Goal: Information Seeking & Learning: Find specific fact

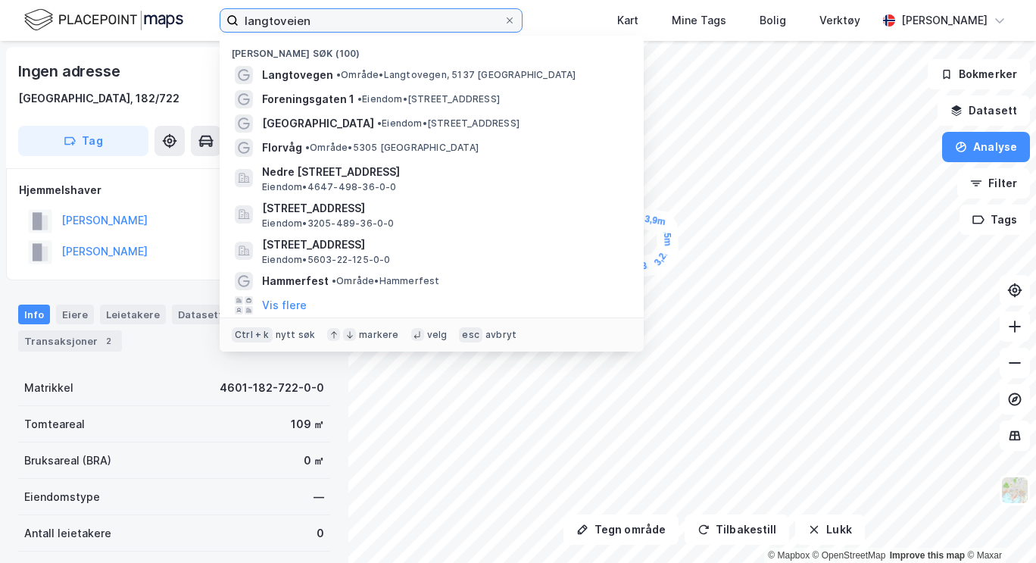
click at [267, 14] on input "langtoveien" at bounding box center [371, 20] width 265 height 23
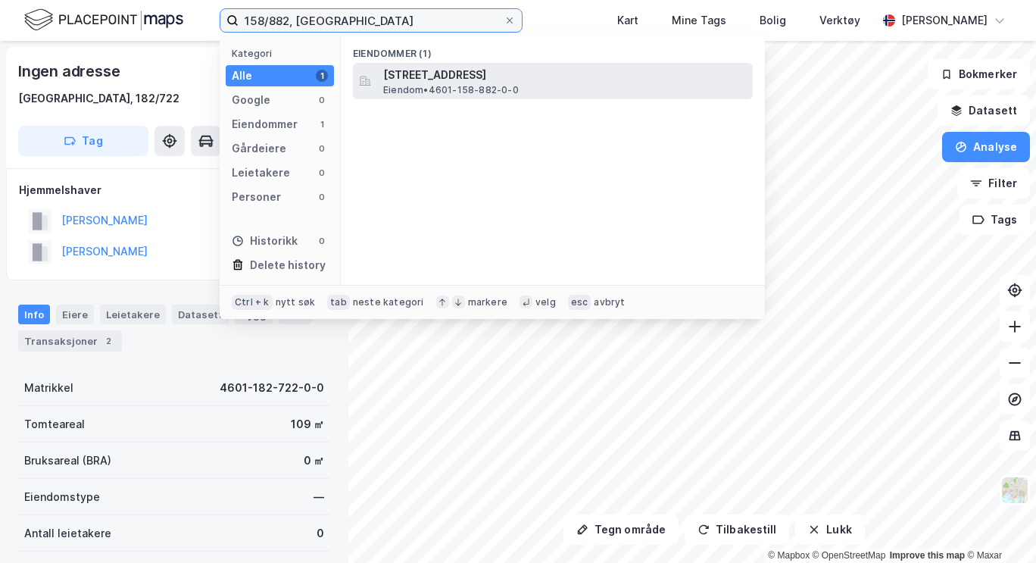
type input "158/882, [GEOGRAPHIC_DATA]"
click at [424, 84] on span "Eiendom • 4601-158-882-0-0" at bounding box center [451, 90] width 136 height 12
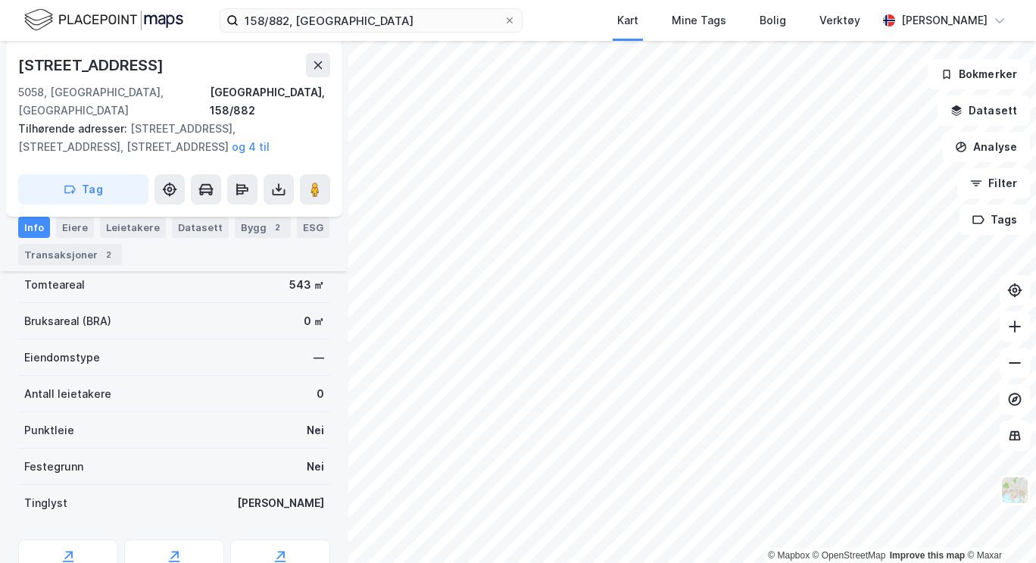
scroll to position [298, 0]
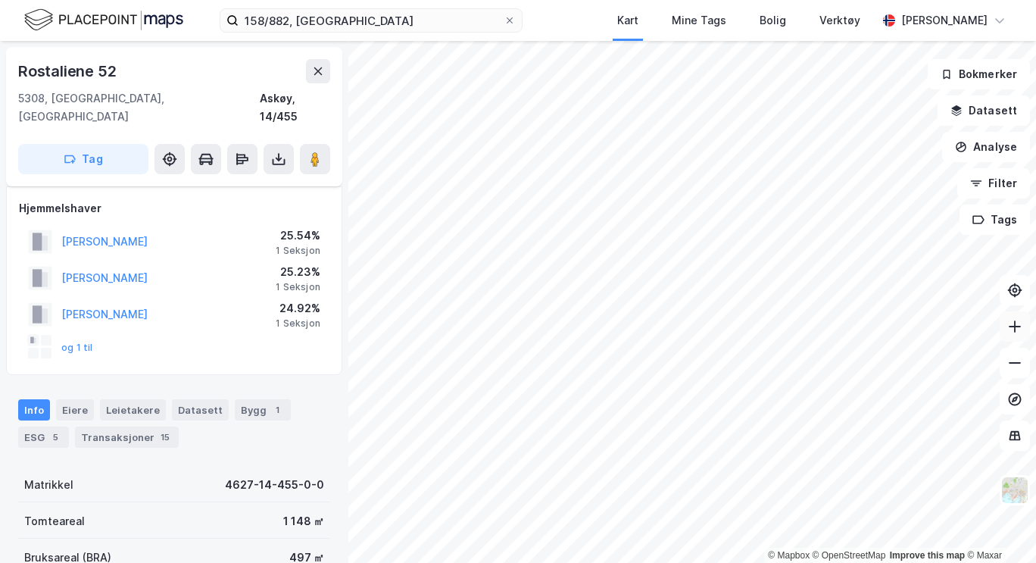
scroll to position [298, 0]
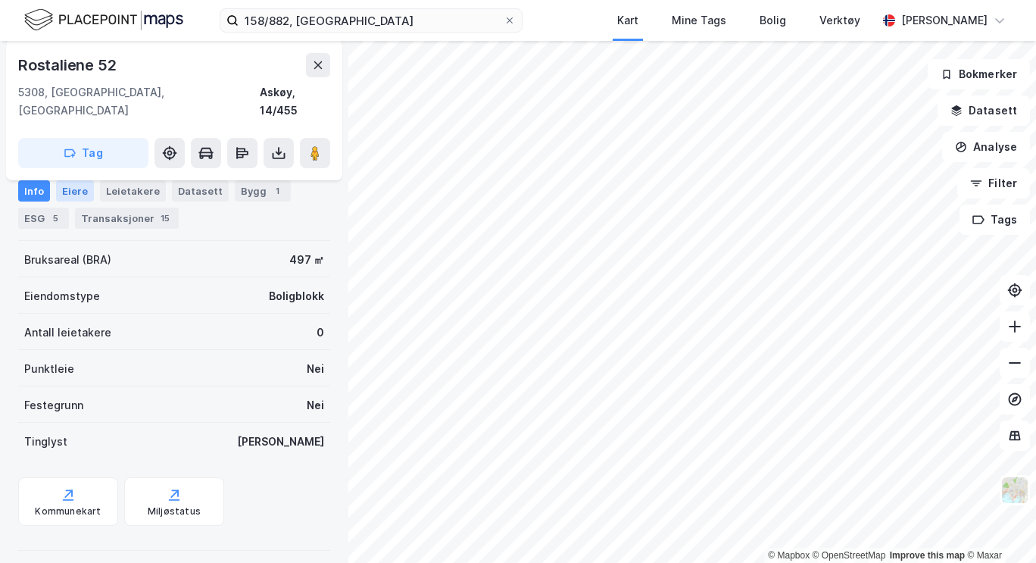
click at [67, 186] on div "Eiere" at bounding box center [75, 190] width 38 height 21
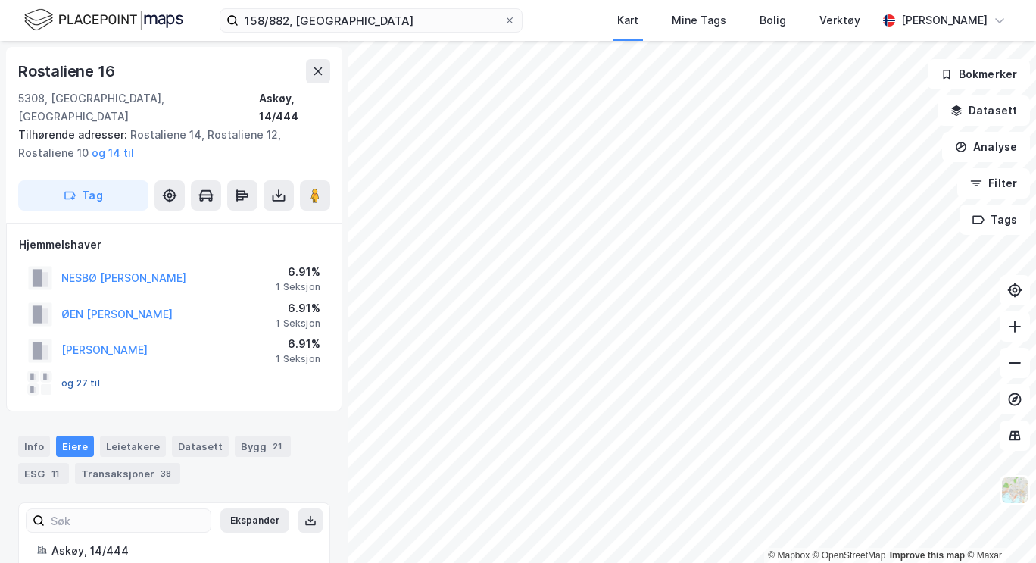
click at [0, 0] on button "og 27 til" at bounding box center [0, 0] width 0 height 0
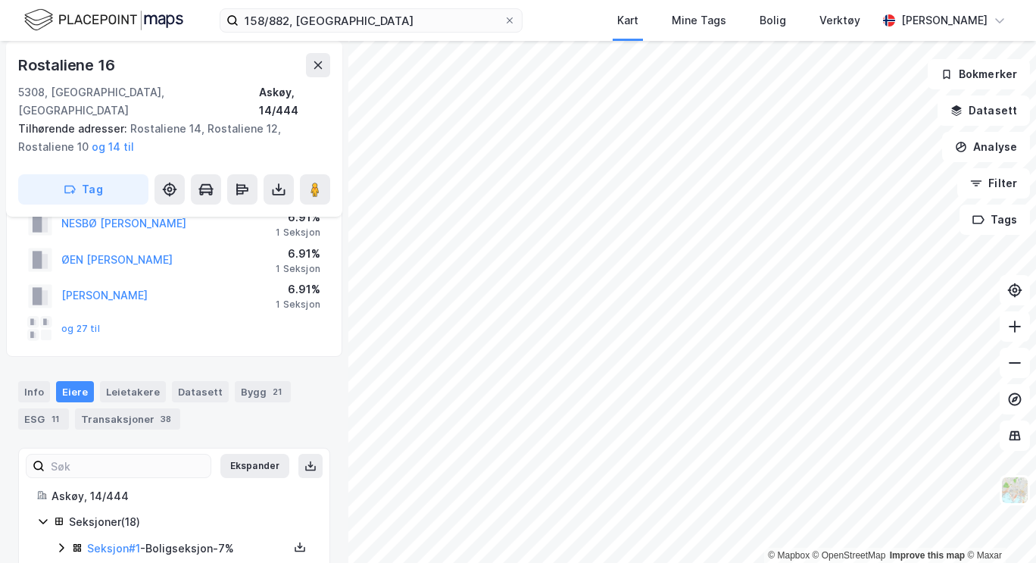
scroll to position [54, 0]
click at [118, 542] on link "Seksjon # 1" at bounding box center [113, 548] width 53 height 13
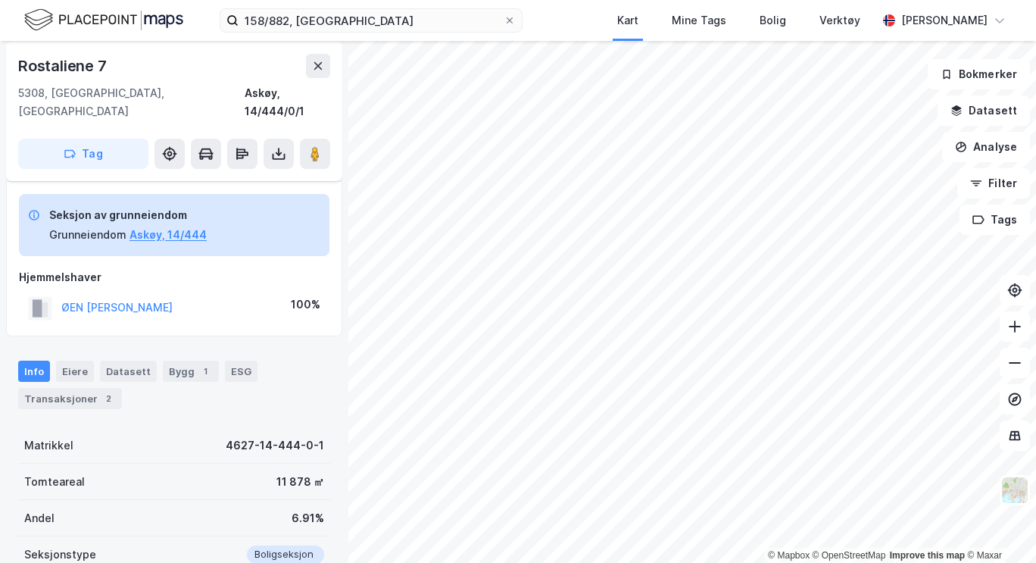
scroll to position [197, 0]
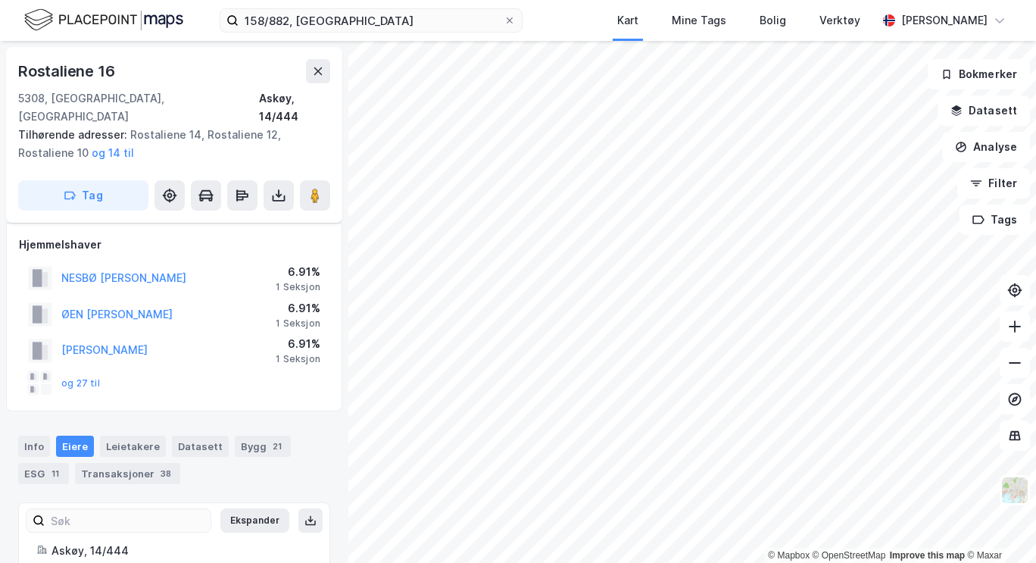
scroll to position [197, 0]
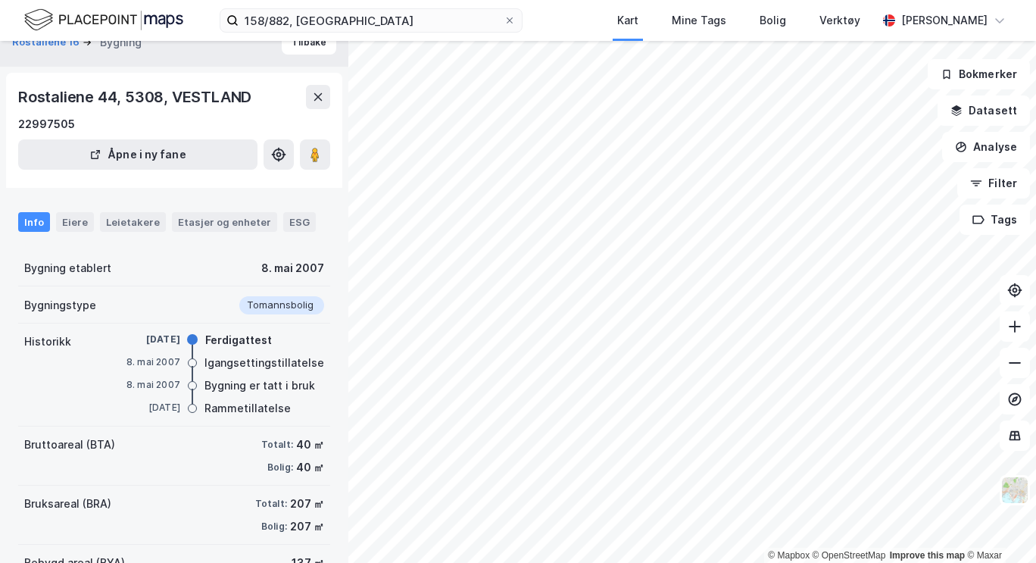
scroll to position [22, 0]
click at [81, 223] on div "Eiere" at bounding box center [75, 223] width 38 height 20
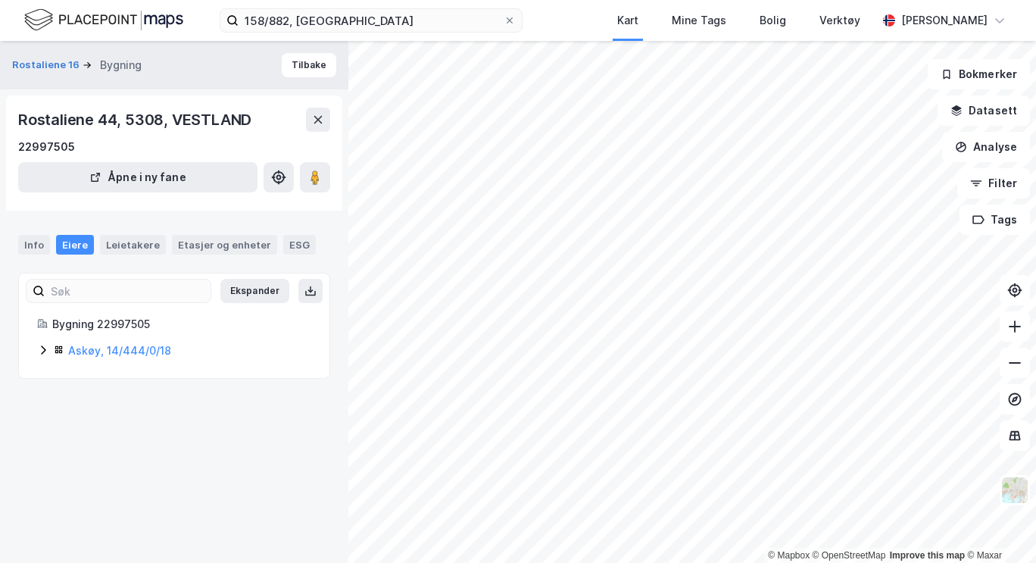
click at [46, 347] on icon at bounding box center [43, 350] width 12 height 12
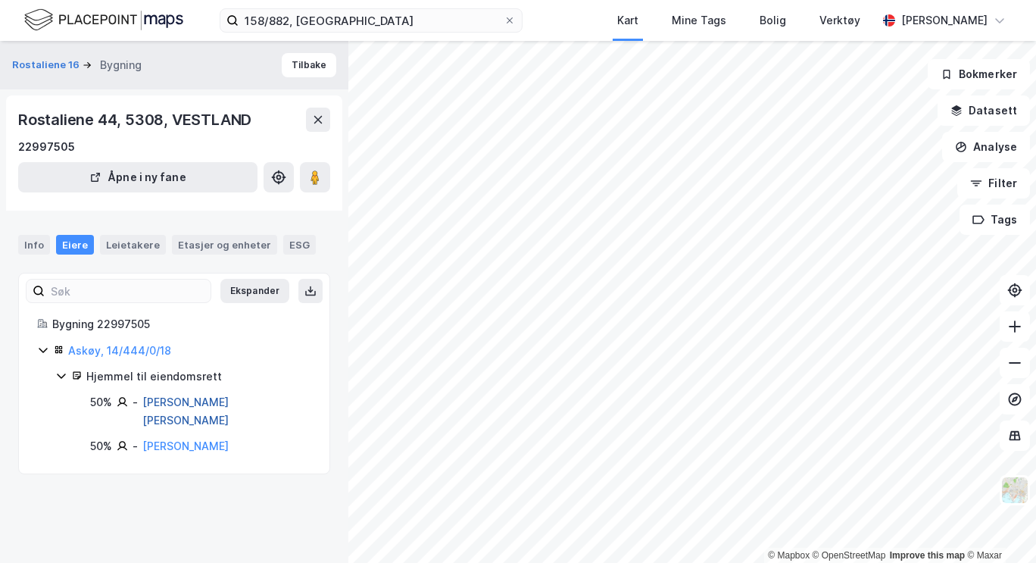
click at [198, 405] on link "[PERSON_NAME] [PERSON_NAME]" at bounding box center [185, 410] width 86 height 31
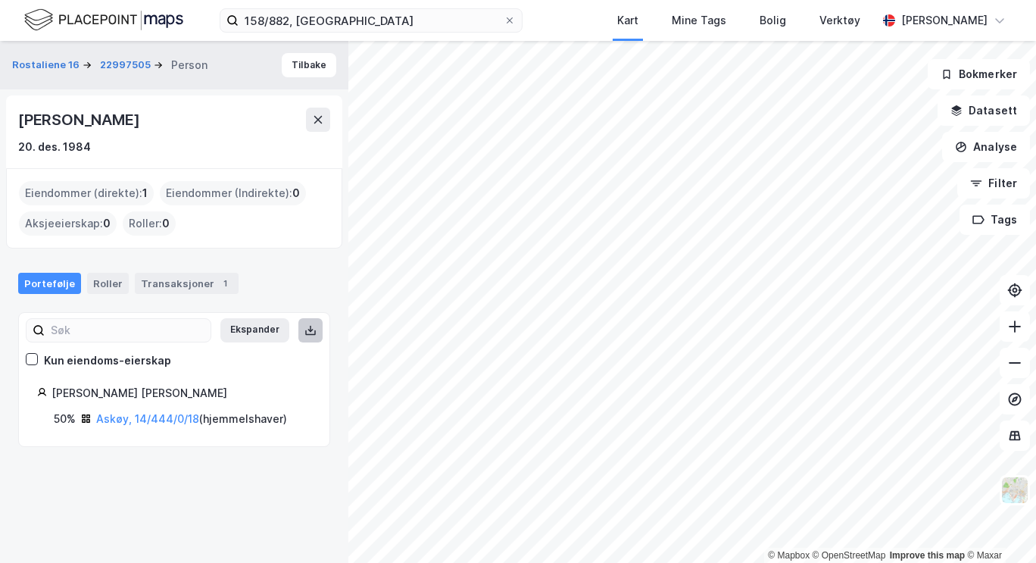
click at [298, 336] on button at bounding box center [310, 330] width 24 height 24
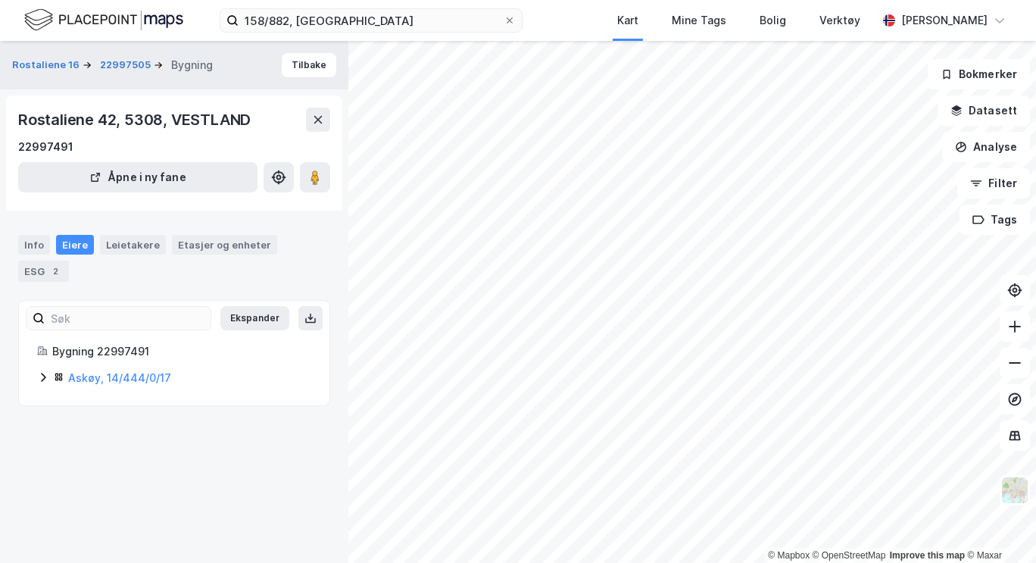
click at [152, 370] on div "Askøy, 14/444/0/17" at bounding box center [189, 378] width 243 height 18
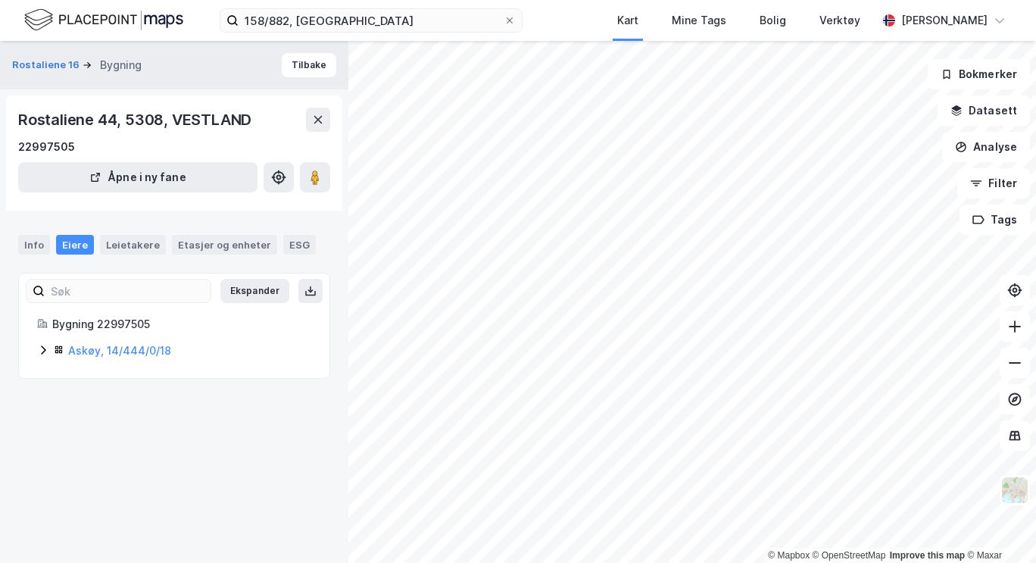
click at [43, 350] on icon at bounding box center [43, 350] width 12 height 12
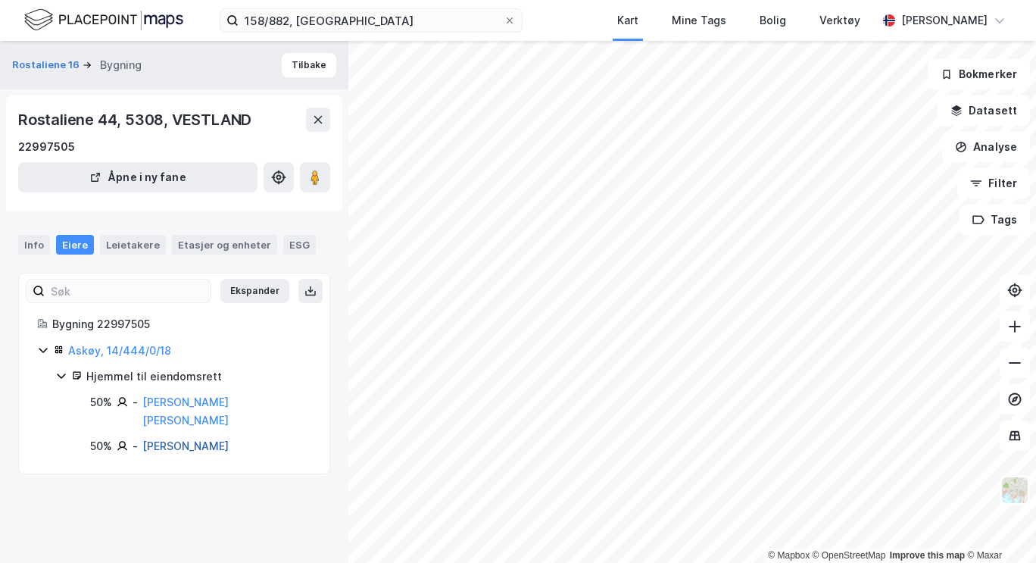
click at [188, 439] on link "[PERSON_NAME]" at bounding box center [185, 445] width 86 height 13
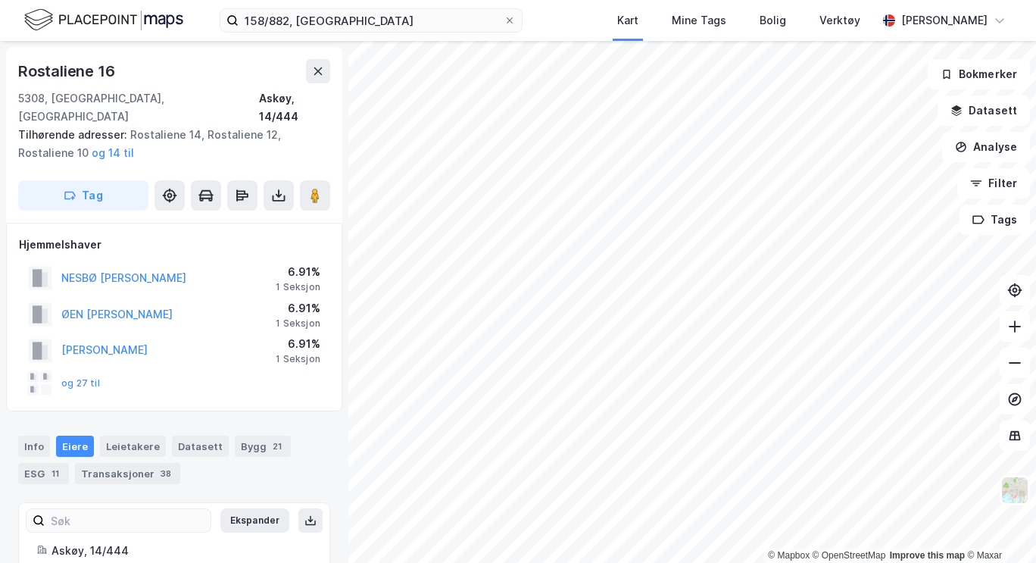
scroll to position [22, 0]
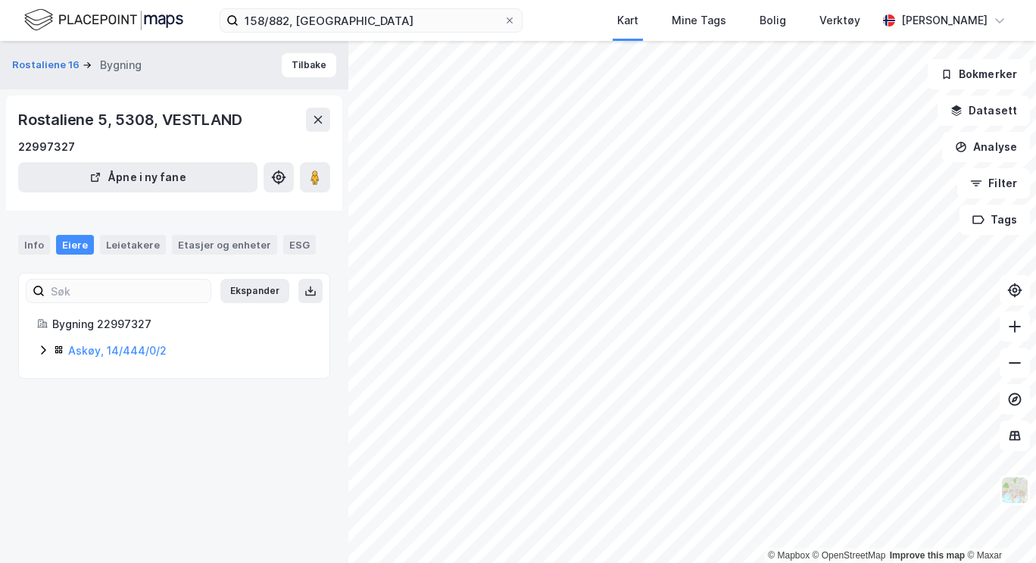
click at [46, 351] on icon at bounding box center [43, 350] width 12 height 12
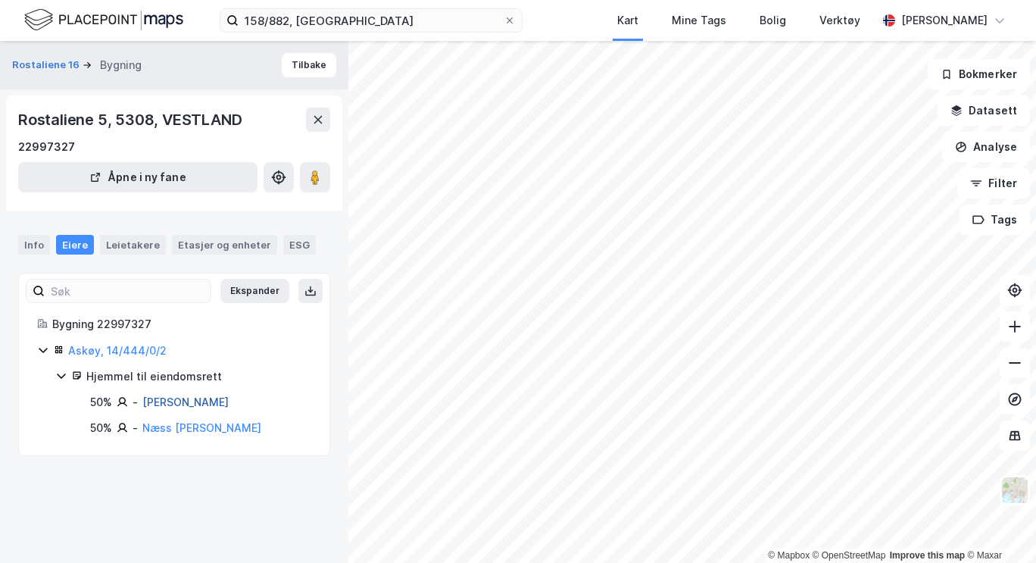
click at [227, 404] on link "[PERSON_NAME]" at bounding box center [185, 401] width 86 height 13
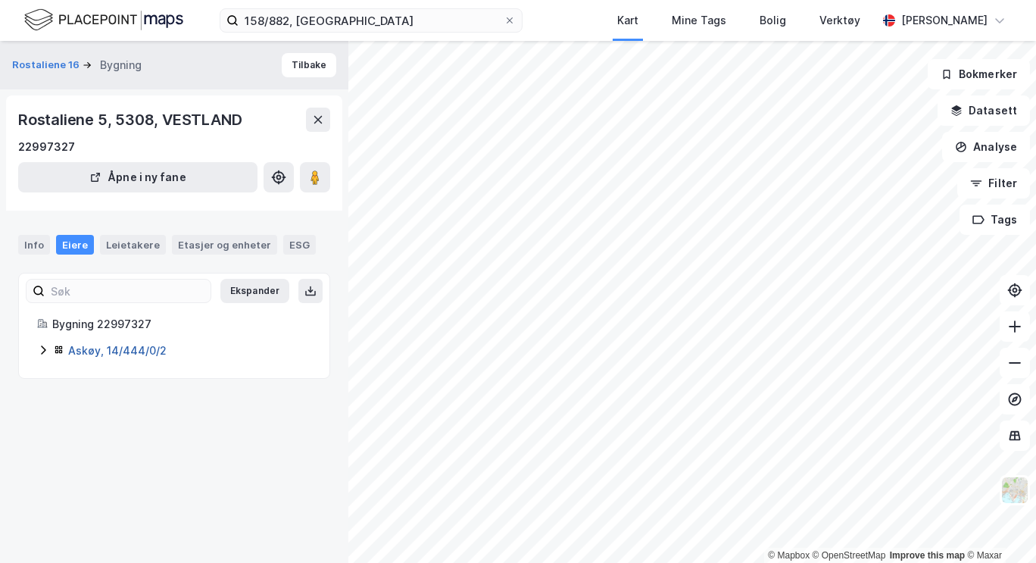
click at [90, 345] on link "Askøy, 14/444/0/2" at bounding box center [117, 350] width 98 height 13
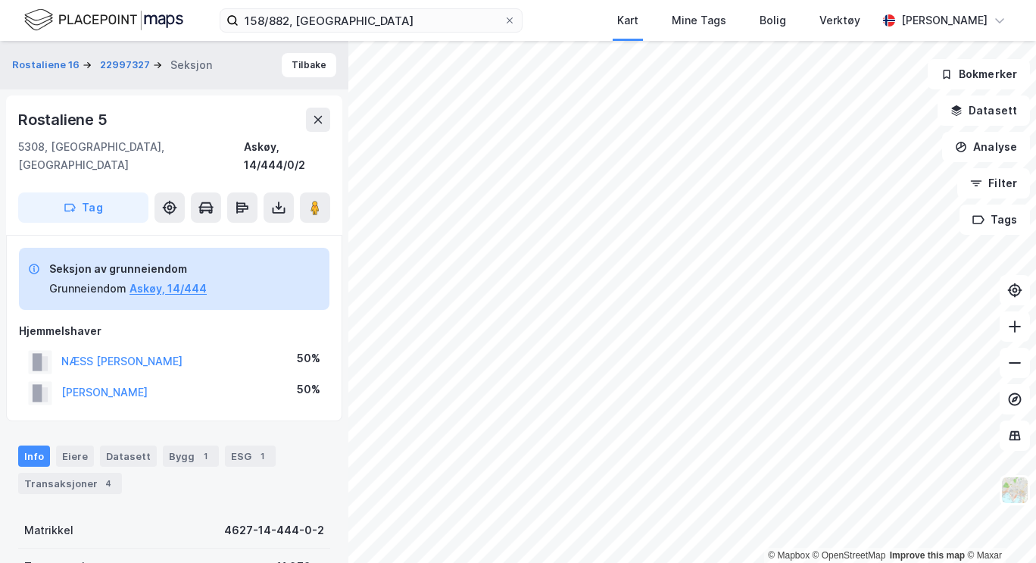
scroll to position [22, 0]
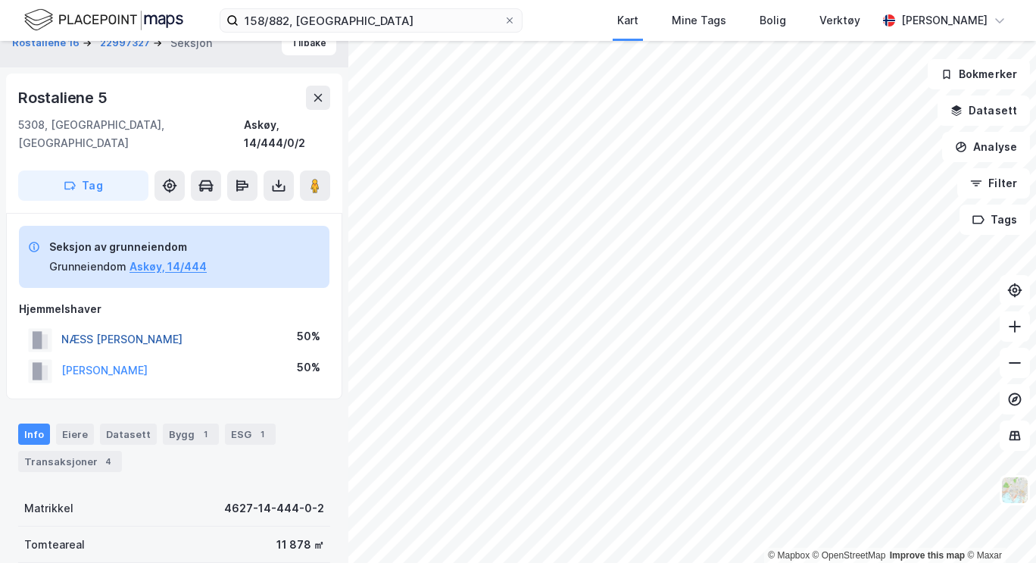
click at [0, 0] on button "NÆSS [PERSON_NAME]" at bounding box center [0, 0] width 0 height 0
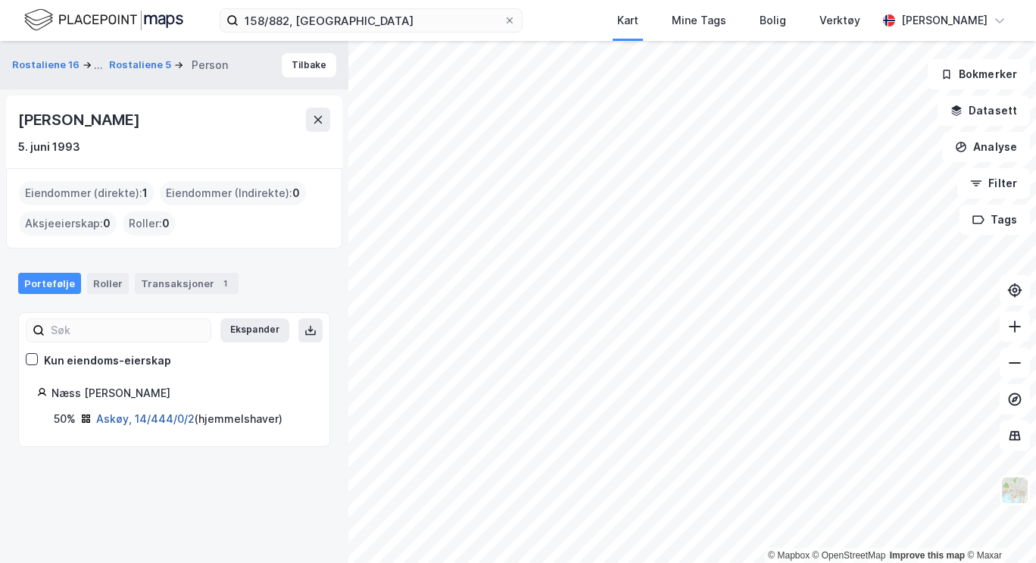
click at [134, 420] on link "Askøy, 14/444/0/2" at bounding box center [145, 418] width 98 height 13
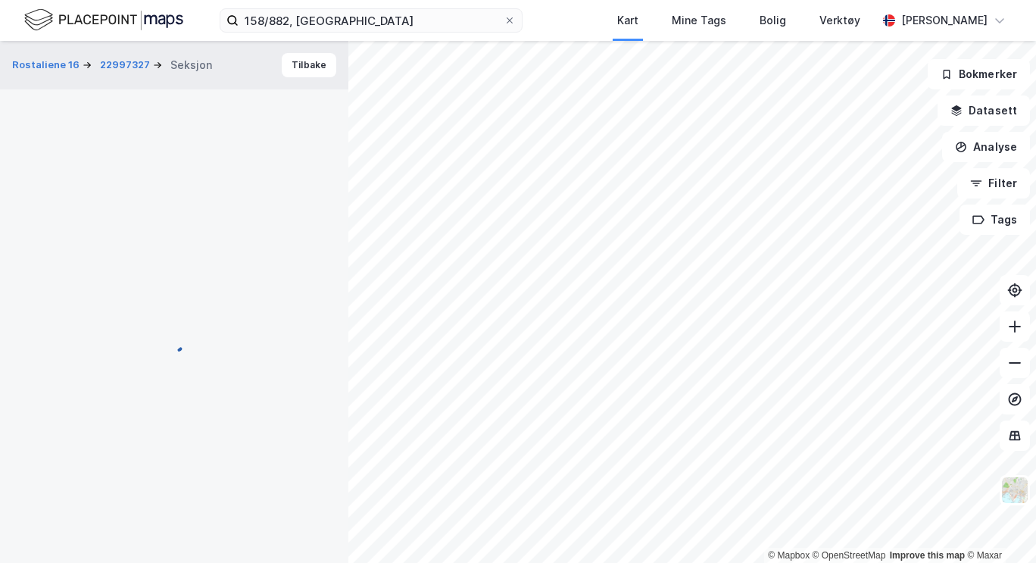
scroll to position [22, 0]
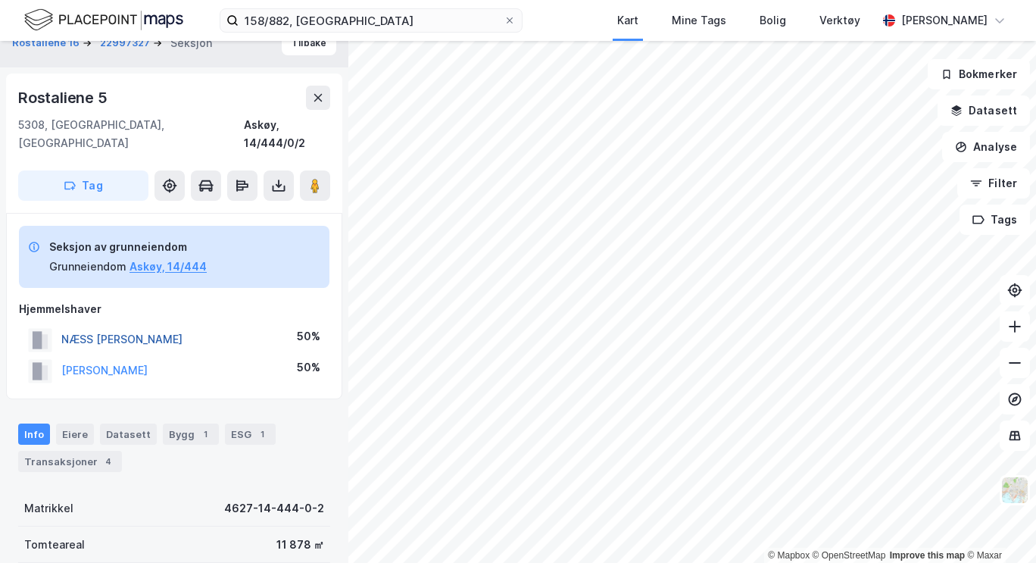
click at [0, 0] on button "NÆSS [PERSON_NAME]" at bounding box center [0, 0] width 0 height 0
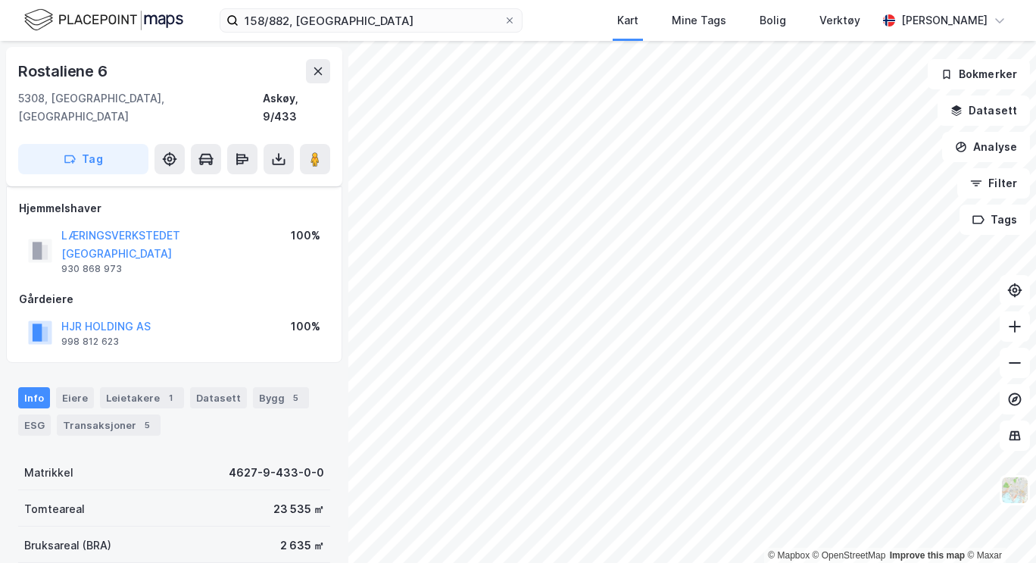
scroll to position [22, 0]
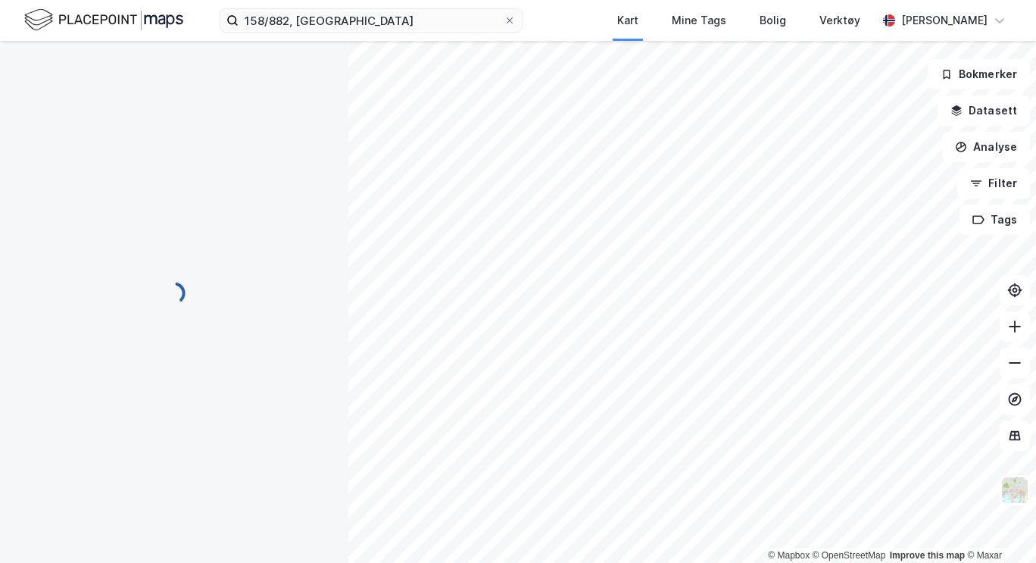
scroll to position [22, 0]
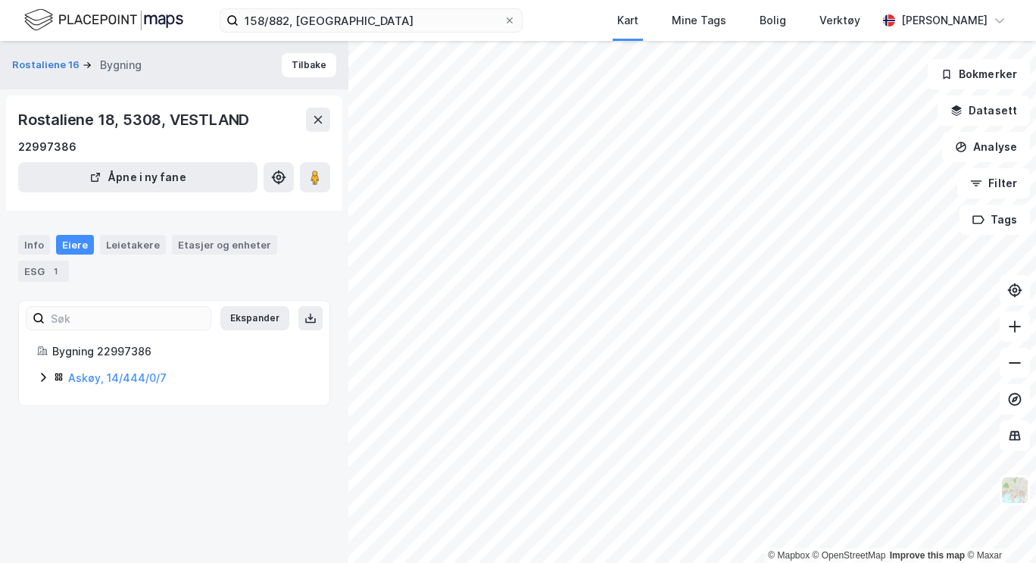
click at [53, 373] on div "Askøy, 14/444/0/7" at bounding box center [174, 378] width 274 height 18
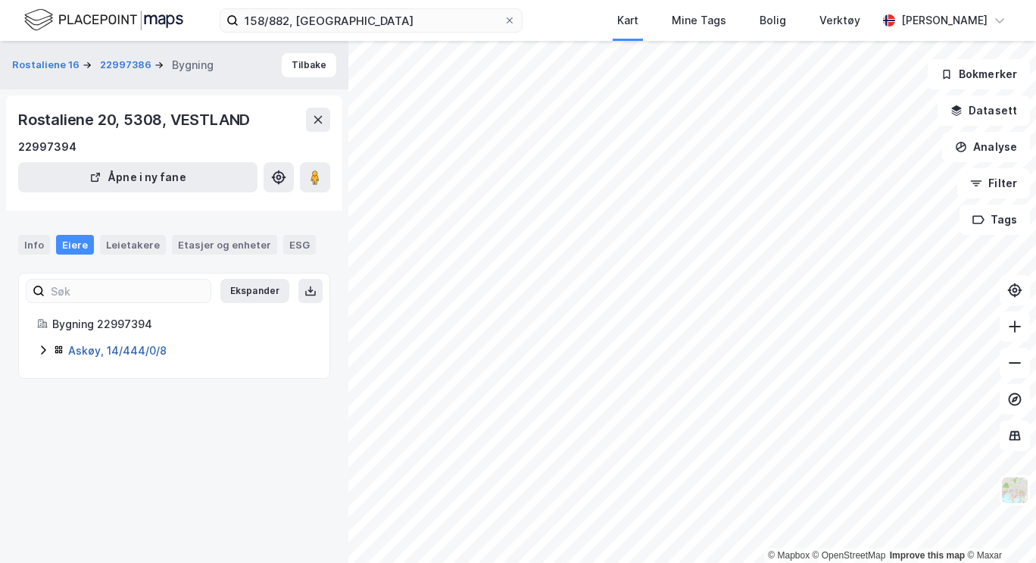
click at [83, 350] on link "Askøy, 14/444/0/8" at bounding box center [117, 350] width 98 height 13
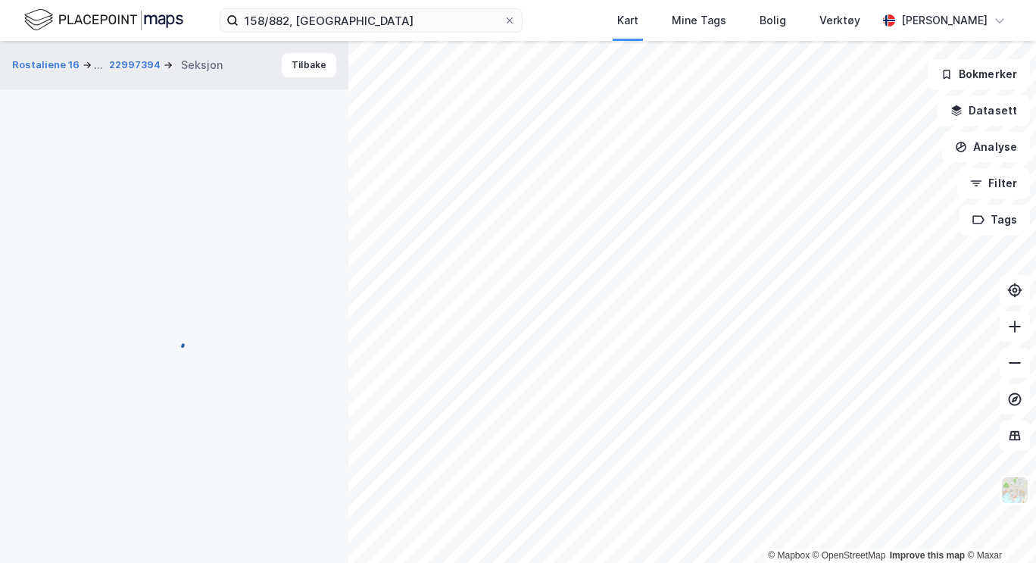
scroll to position [22, 0]
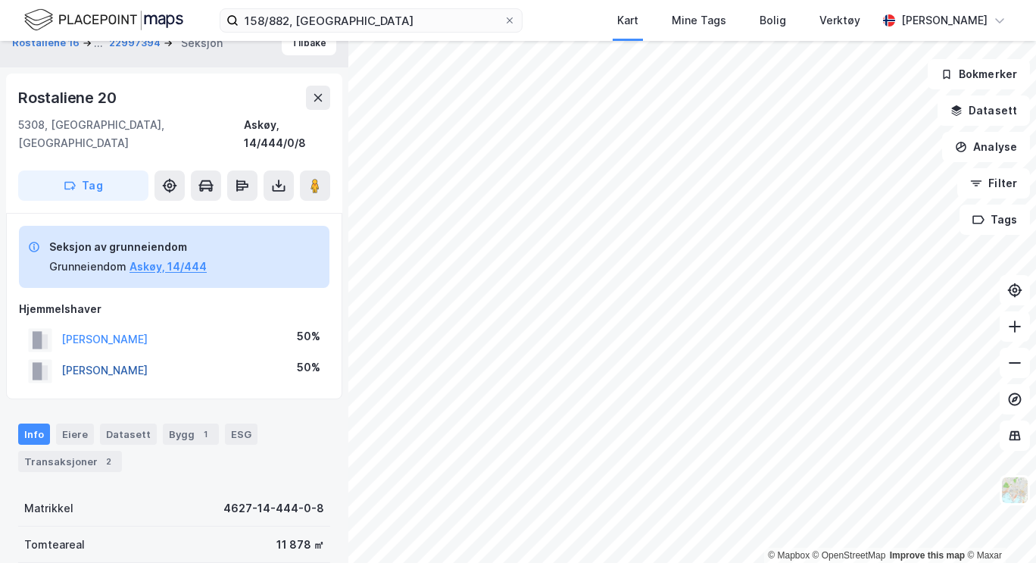
click at [0, 0] on button "[PERSON_NAME]" at bounding box center [0, 0] width 0 height 0
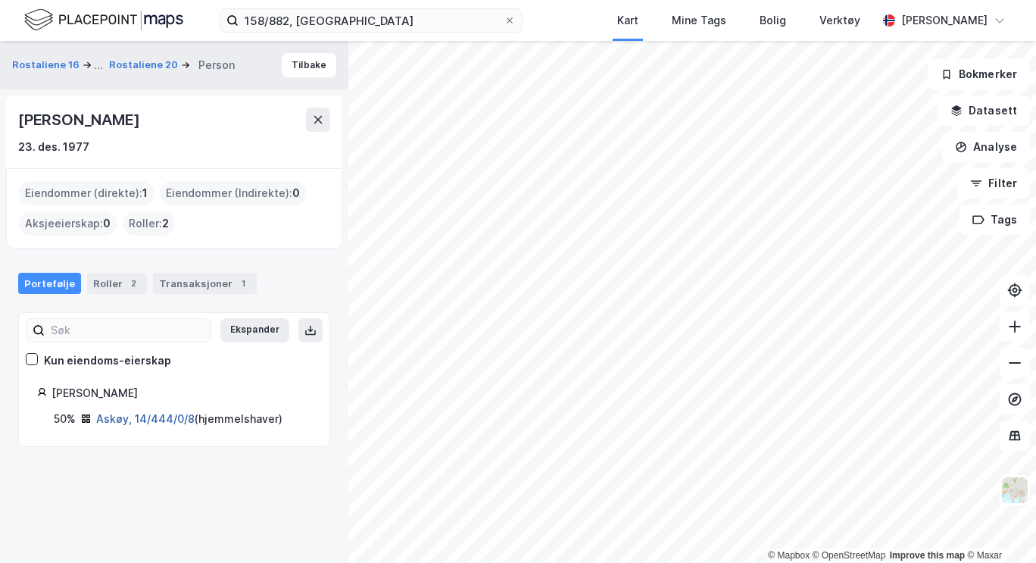
click at [129, 417] on link "Askøy, 14/444/0/8" at bounding box center [145, 418] width 98 height 13
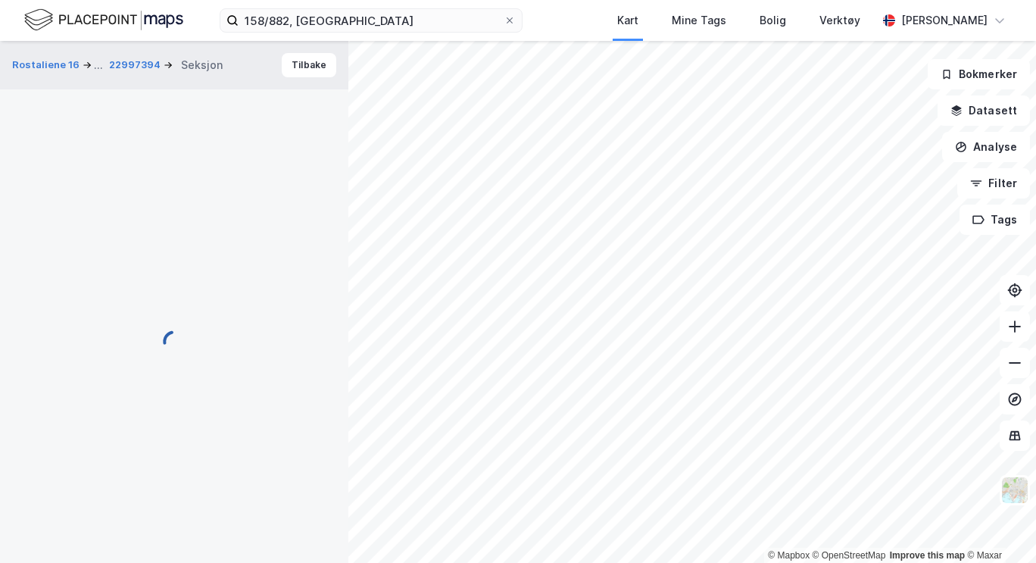
scroll to position [22, 0]
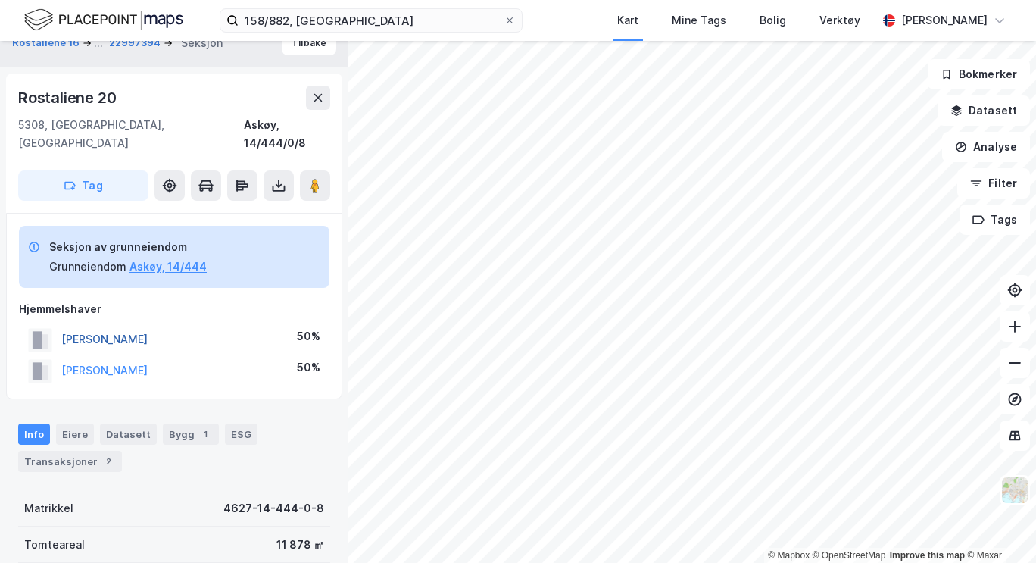
click at [0, 0] on button "[PERSON_NAME]" at bounding box center [0, 0] width 0 height 0
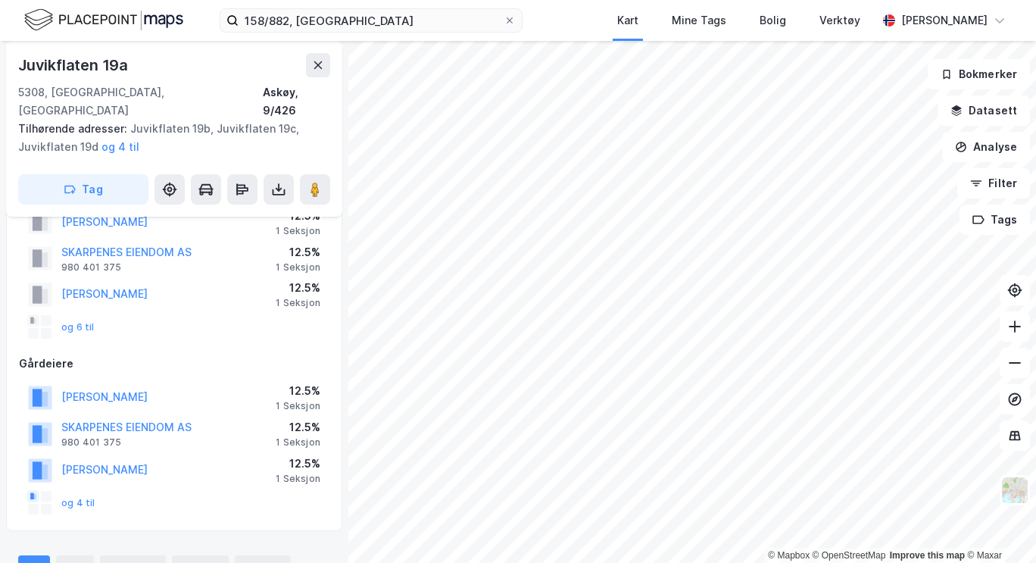
scroll to position [42, 0]
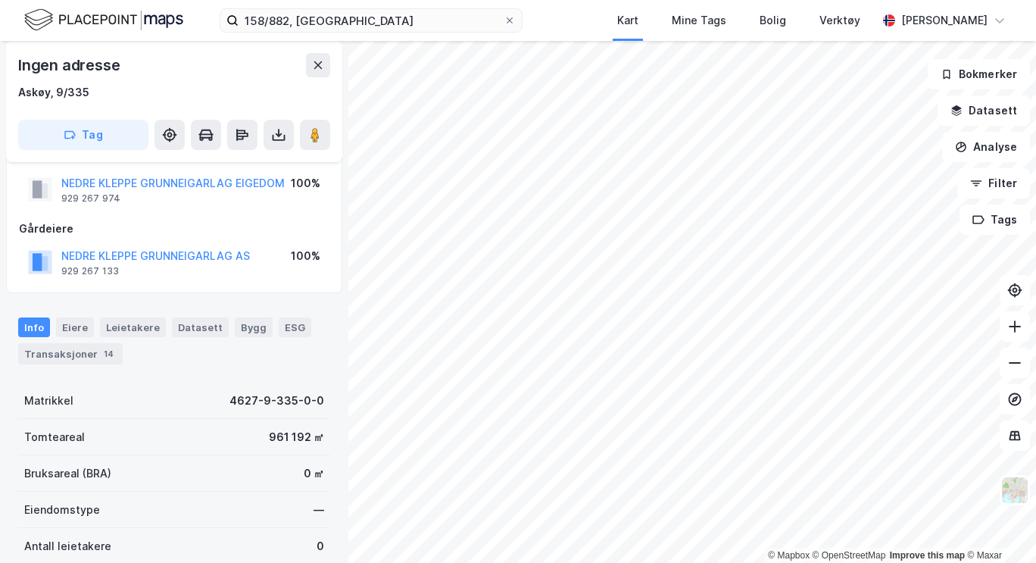
scroll to position [33, 0]
click at [0, 0] on button "NEDRE KLEPPE GRUNNEIGARLAG AS" at bounding box center [0, 0] width 0 height 0
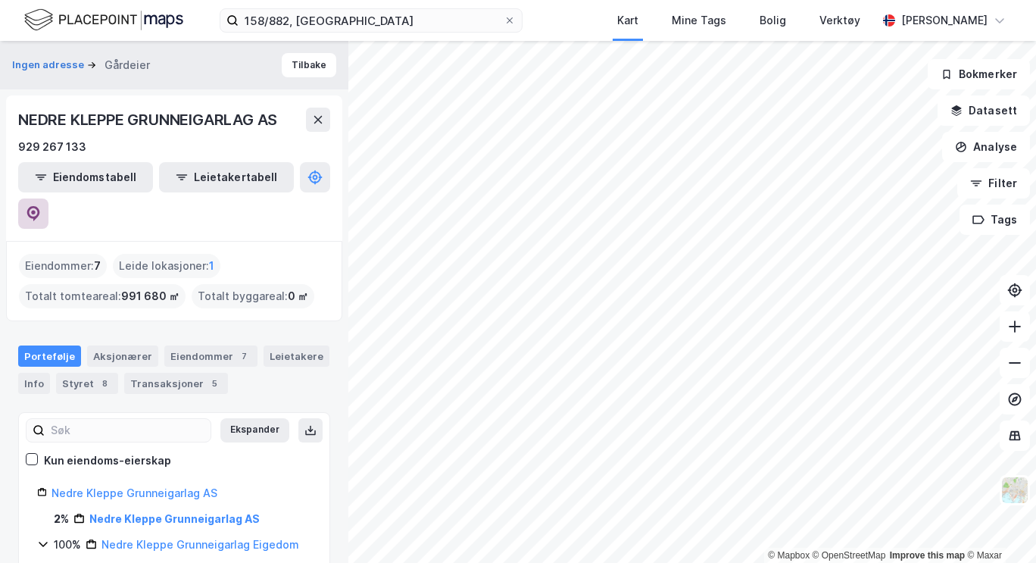
click at [40, 206] on icon at bounding box center [33, 213] width 13 height 15
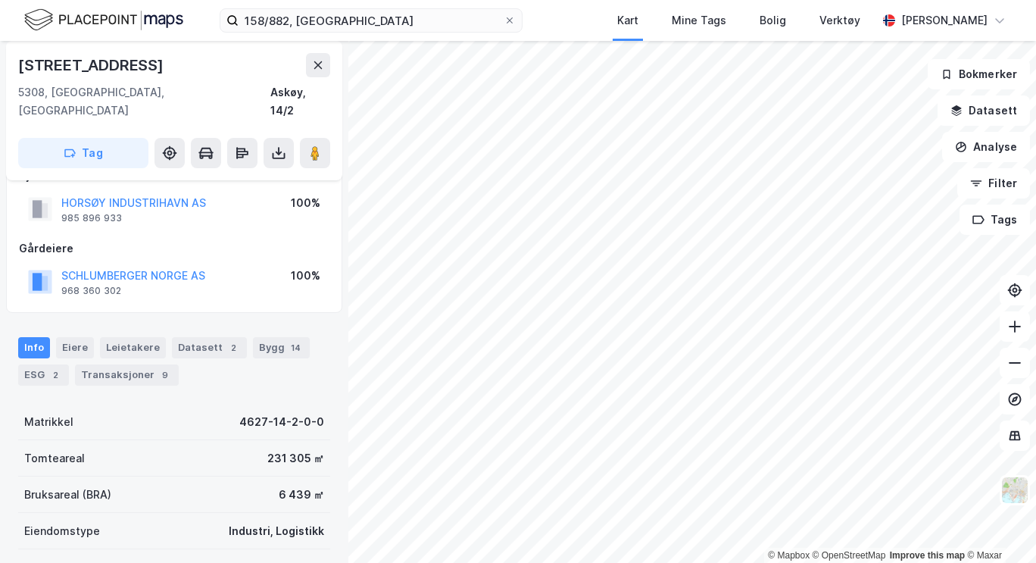
scroll to position [24, 0]
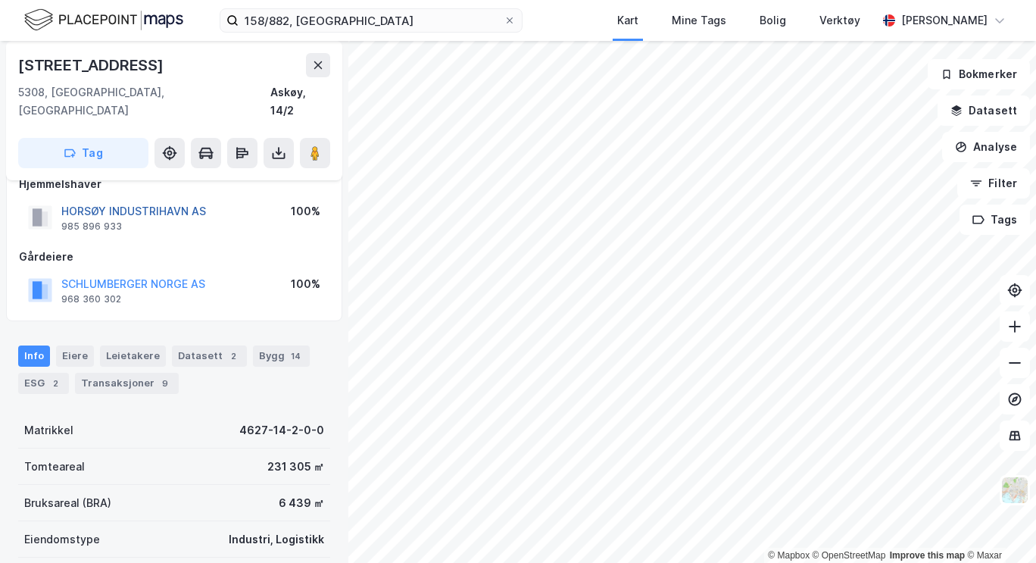
click at [0, 0] on button "HORSØY INDUSTRIHAVN AS" at bounding box center [0, 0] width 0 height 0
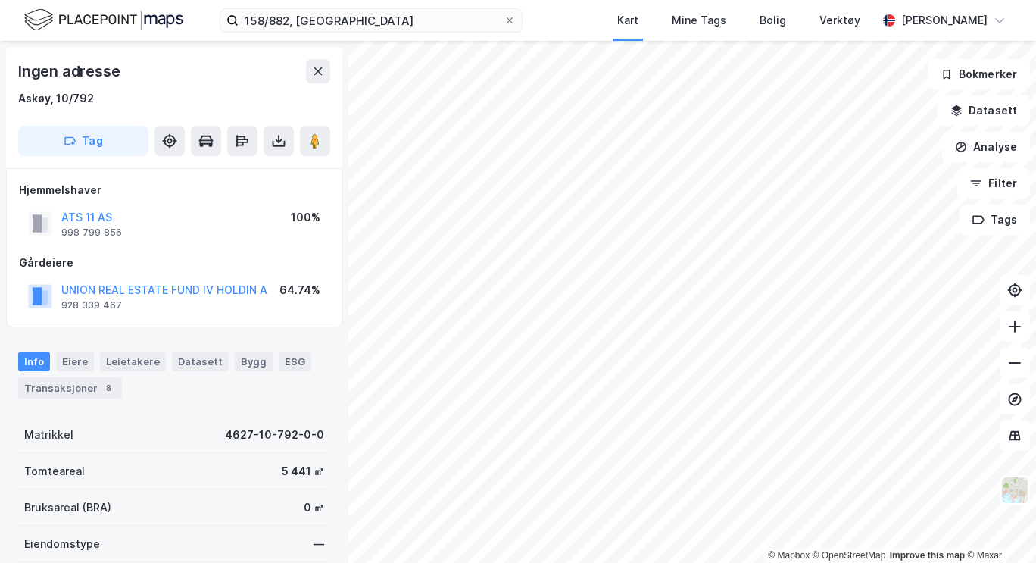
scroll to position [24, 0]
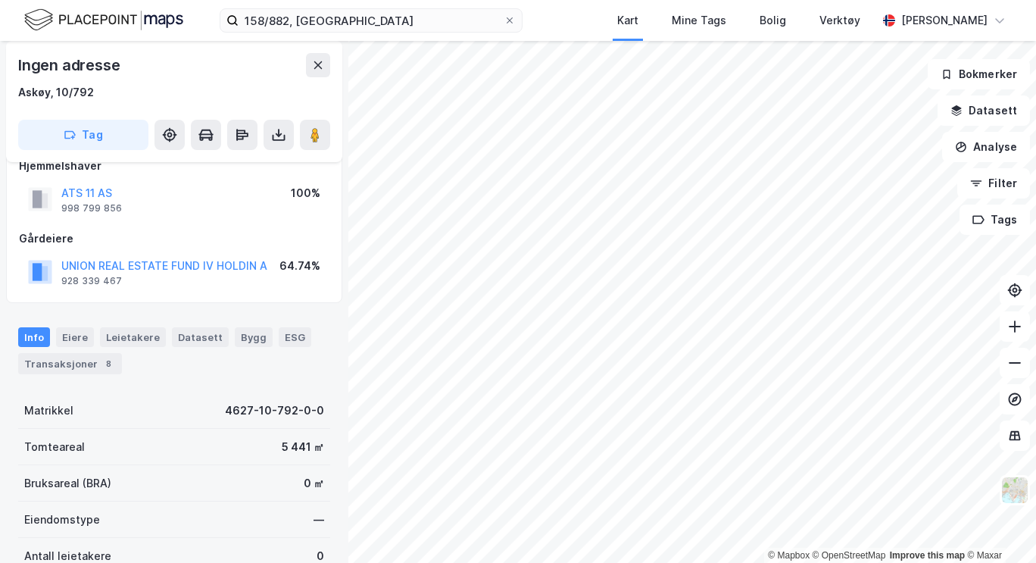
scroll to position [24, 0]
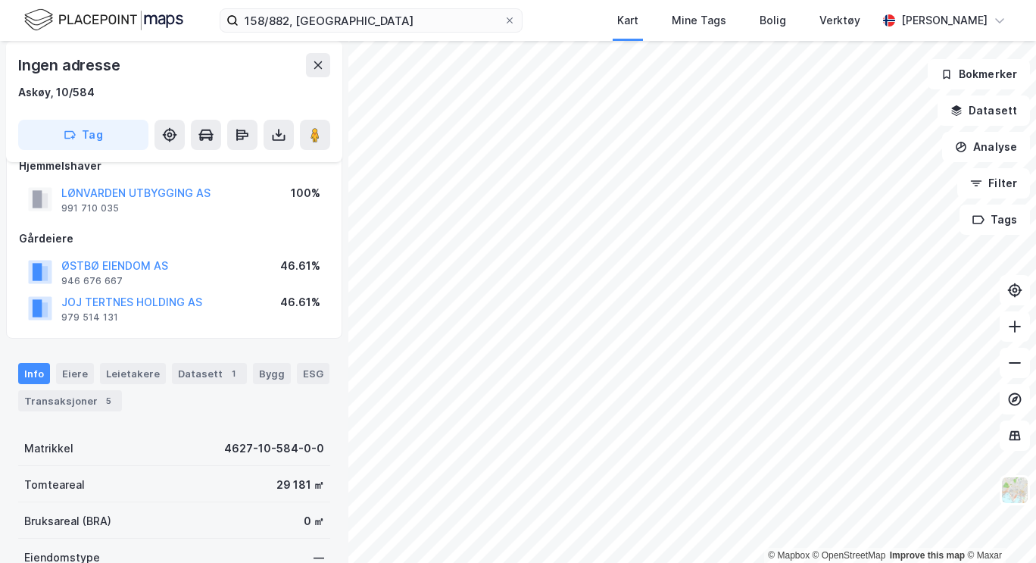
scroll to position [24, 0]
